Goal: Check status

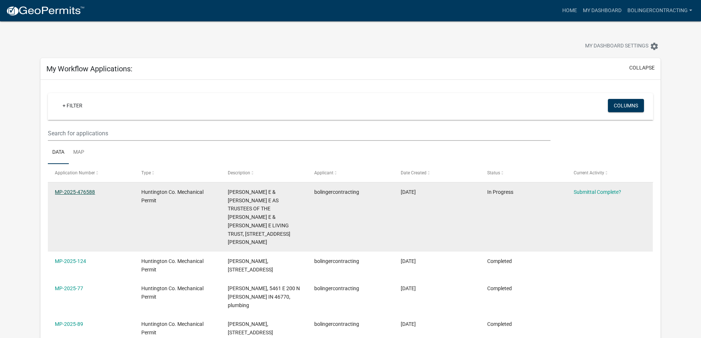
click at [82, 192] on link "MP-2025-476588" at bounding box center [75, 192] width 40 height 6
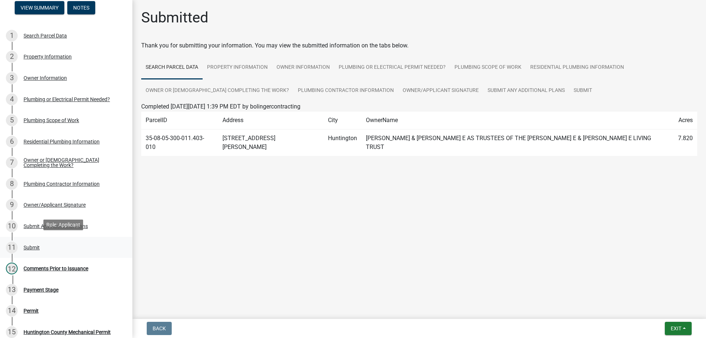
scroll to position [74, 0]
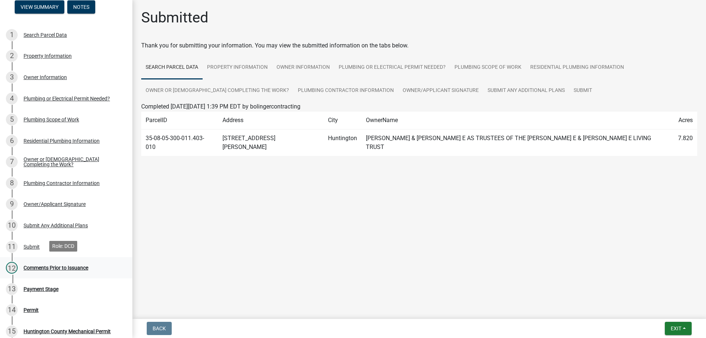
click at [64, 268] on div "Comments Prior to Issuance" at bounding box center [56, 267] width 65 height 5
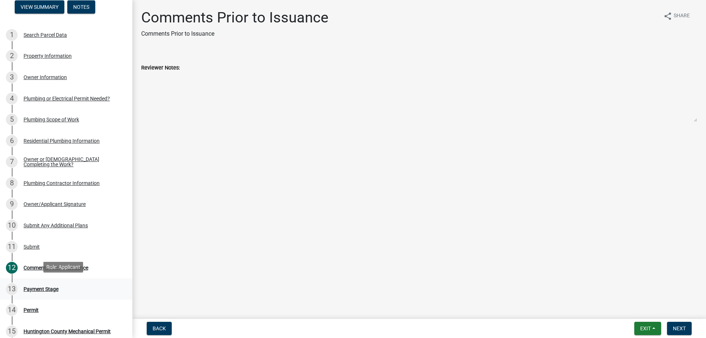
click at [40, 287] on div "Payment Stage" at bounding box center [41, 289] width 35 height 5
click at [32, 267] on div "Comments Prior to Issuance" at bounding box center [56, 267] width 65 height 5
click at [683, 327] on span "Next" at bounding box center [679, 329] width 13 height 6
click at [40, 288] on div "Payment Stage" at bounding box center [41, 289] width 35 height 5
click at [165, 68] on label "Reviewer Notes:" at bounding box center [160, 67] width 39 height 5
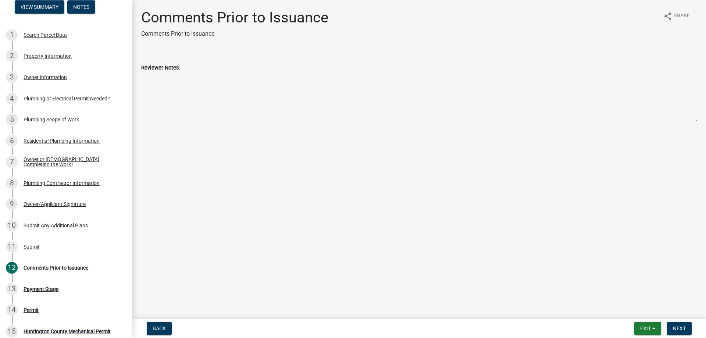
click at [165, 72] on textarea "Reviewer Notes:" at bounding box center [419, 97] width 556 height 50
click at [43, 266] on div "Comments Prior to Issuance" at bounding box center [56, 267] width 65 height 5
